Goal: Navigation & Orientation: Find specific page/section

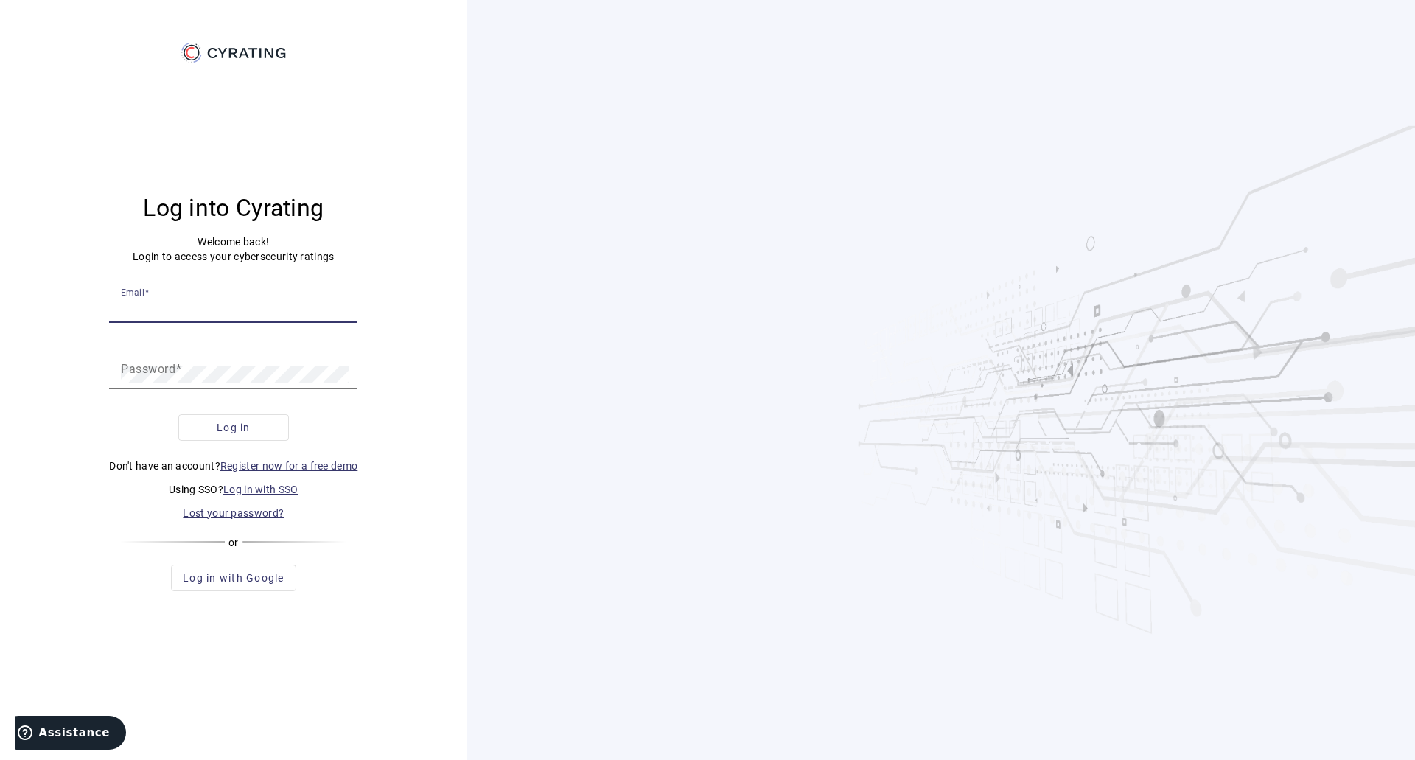
click at [275, 303] on input "Email" at bounding box center [233, 308] width 225 height 18
type input "[EMAIL_ADDRESS][DOMAIN_NAME]"
click at [178, 414] on button "Log in" at bounding box center [233, 427] width 111 height 27
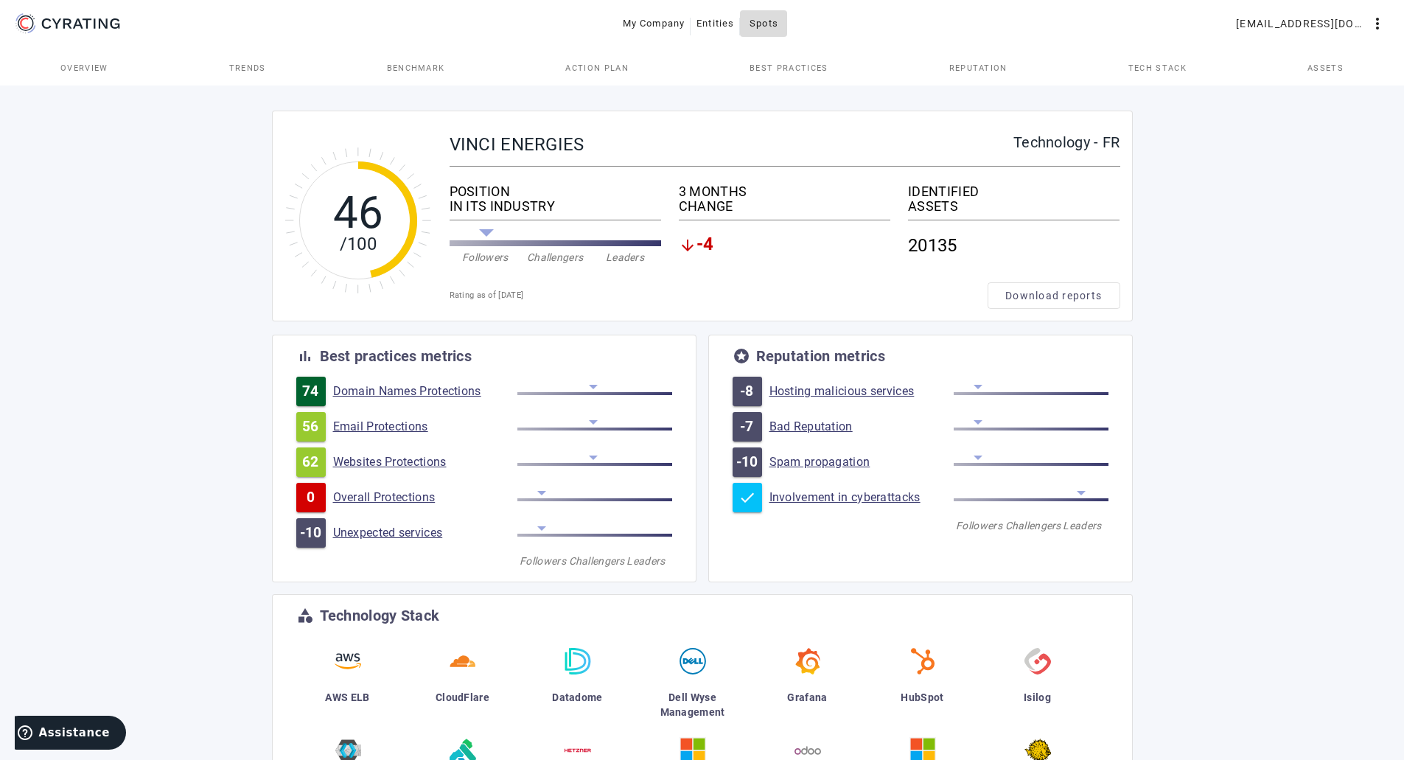
click at [755, 16] on span "Spots" at bounding box center [764, 24] width 29 height 24
